Goal: Information Seeking & Learning: Learn about a topic

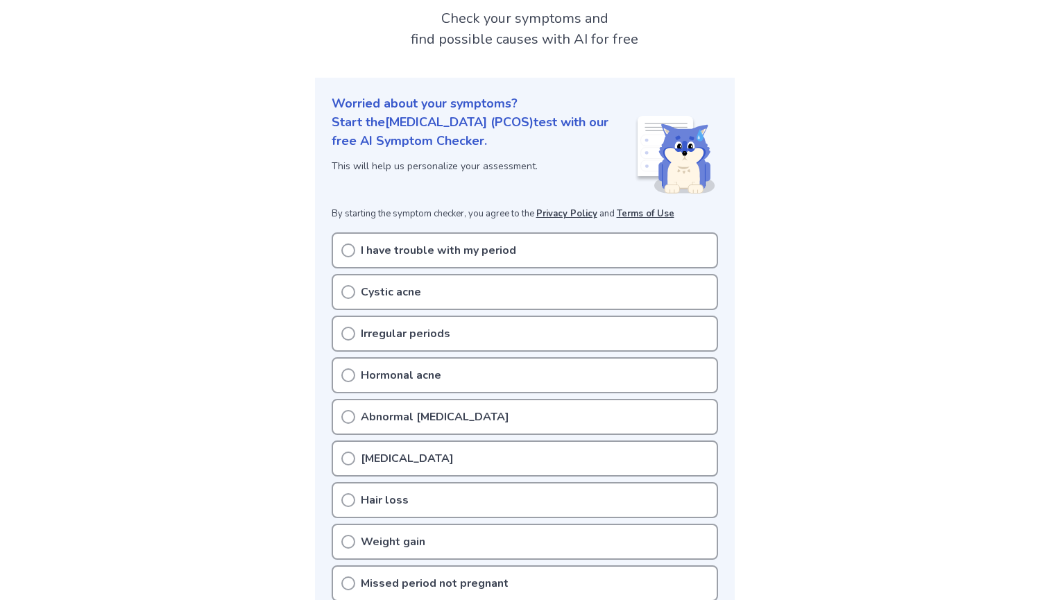
scroll to position [87, 0]
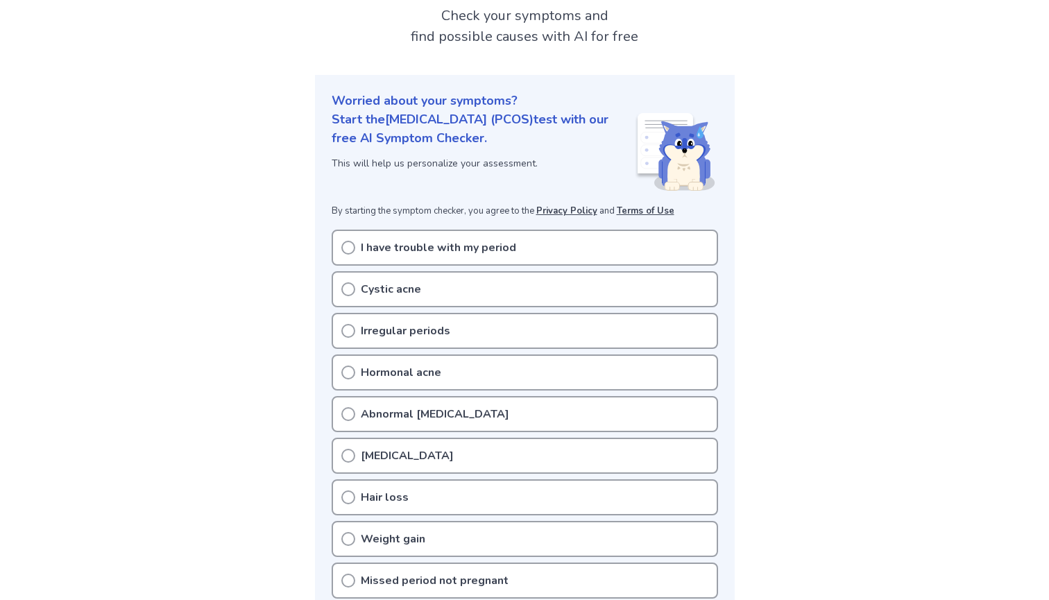
click at [370, 257] on div "I have trouble with my period" at bounding box center [525, 248] width 387 height 36
click at [348, 249] on icon at bounding box center [348, 248] width 14 height 14
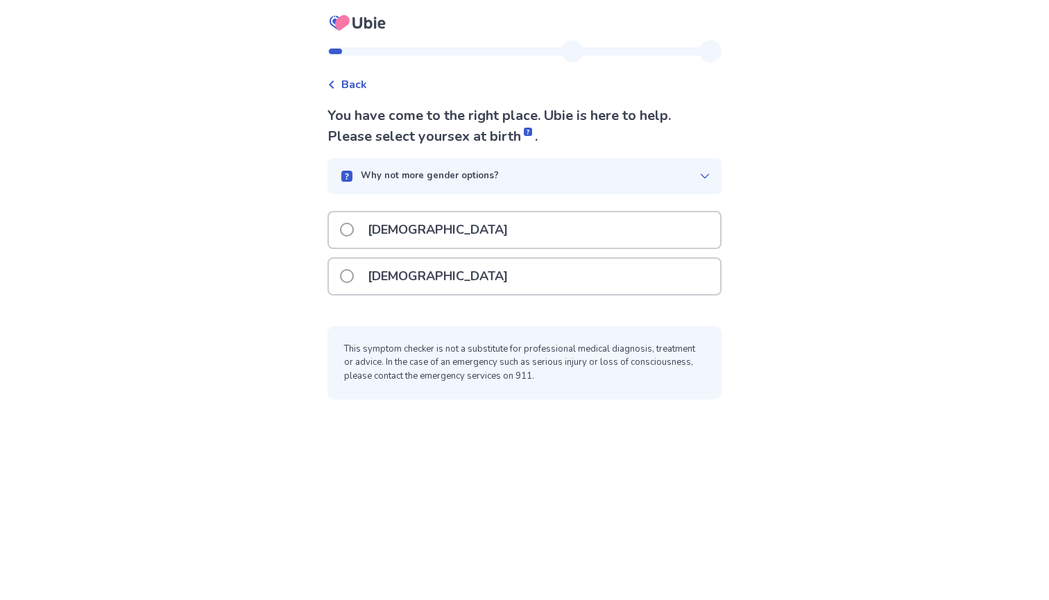
click at [355, 262] on label "[DEMOGRAPHIC_DATA]" at bounding box center [428, 276] width 176 height 35
